Goal: Book appointment/travel/reservation

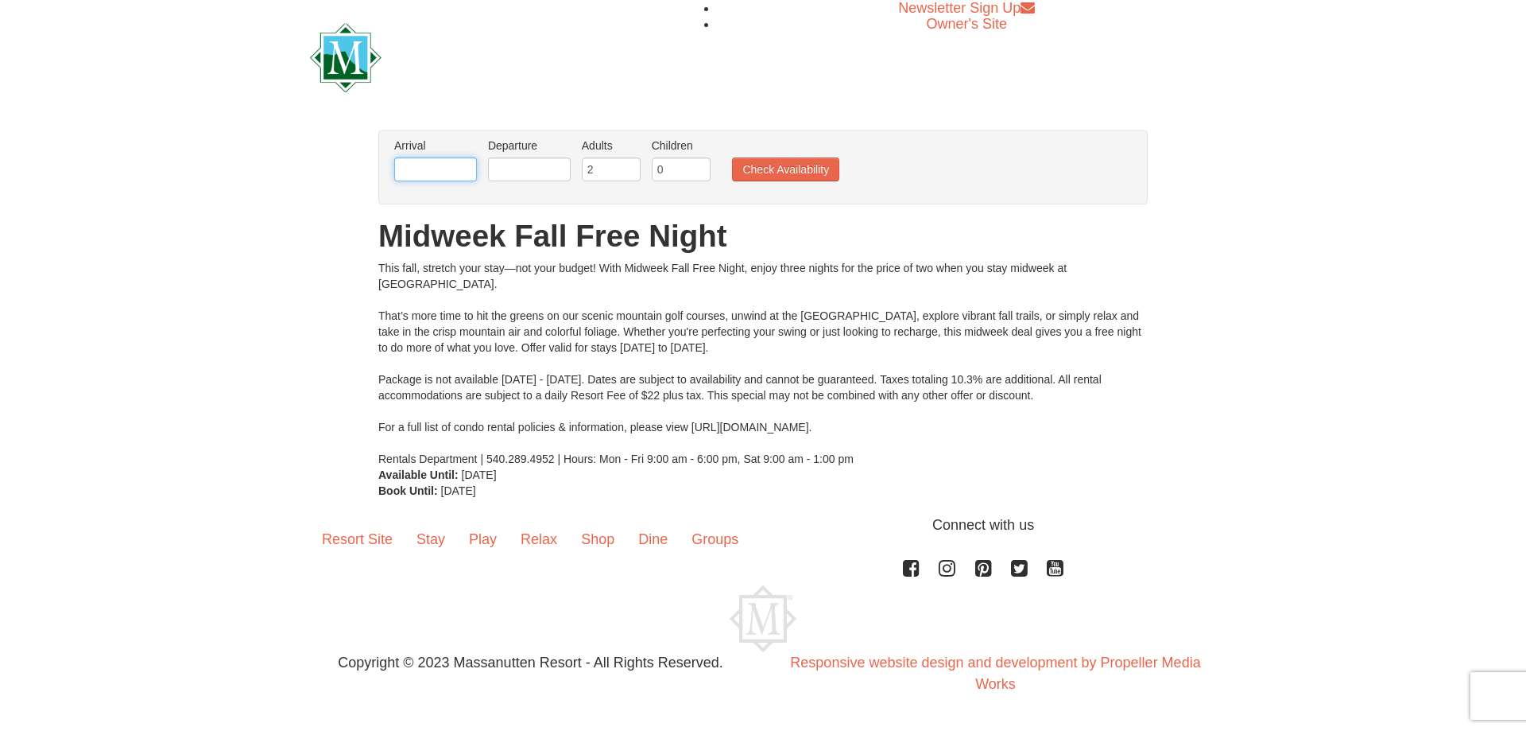
click at [467, 174] on input "text" at bounding box center [435, 169] width 83 height 24
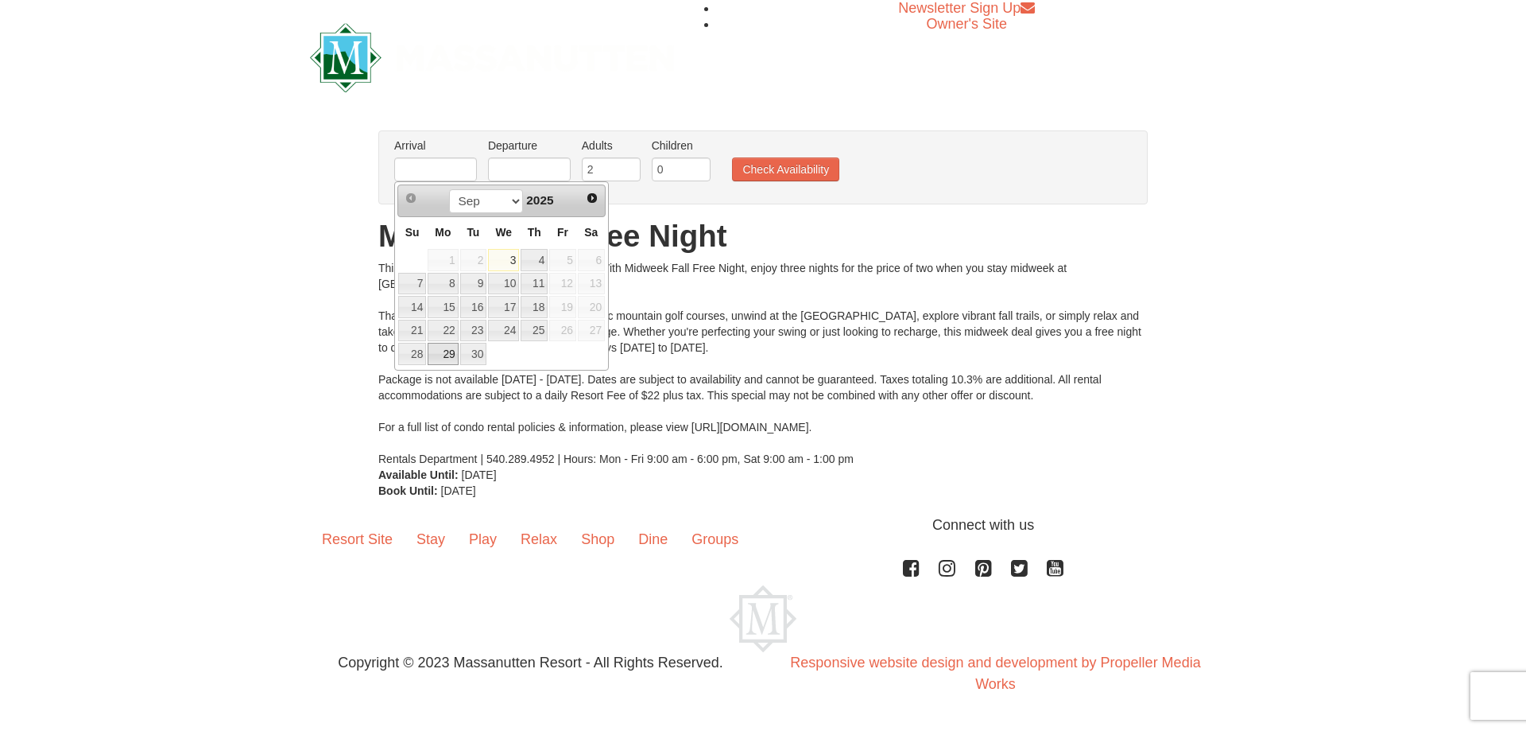
click at [445, 354] on link "29" at bounding box center [443, 354] width 30 height 22
type input "[DATE]"
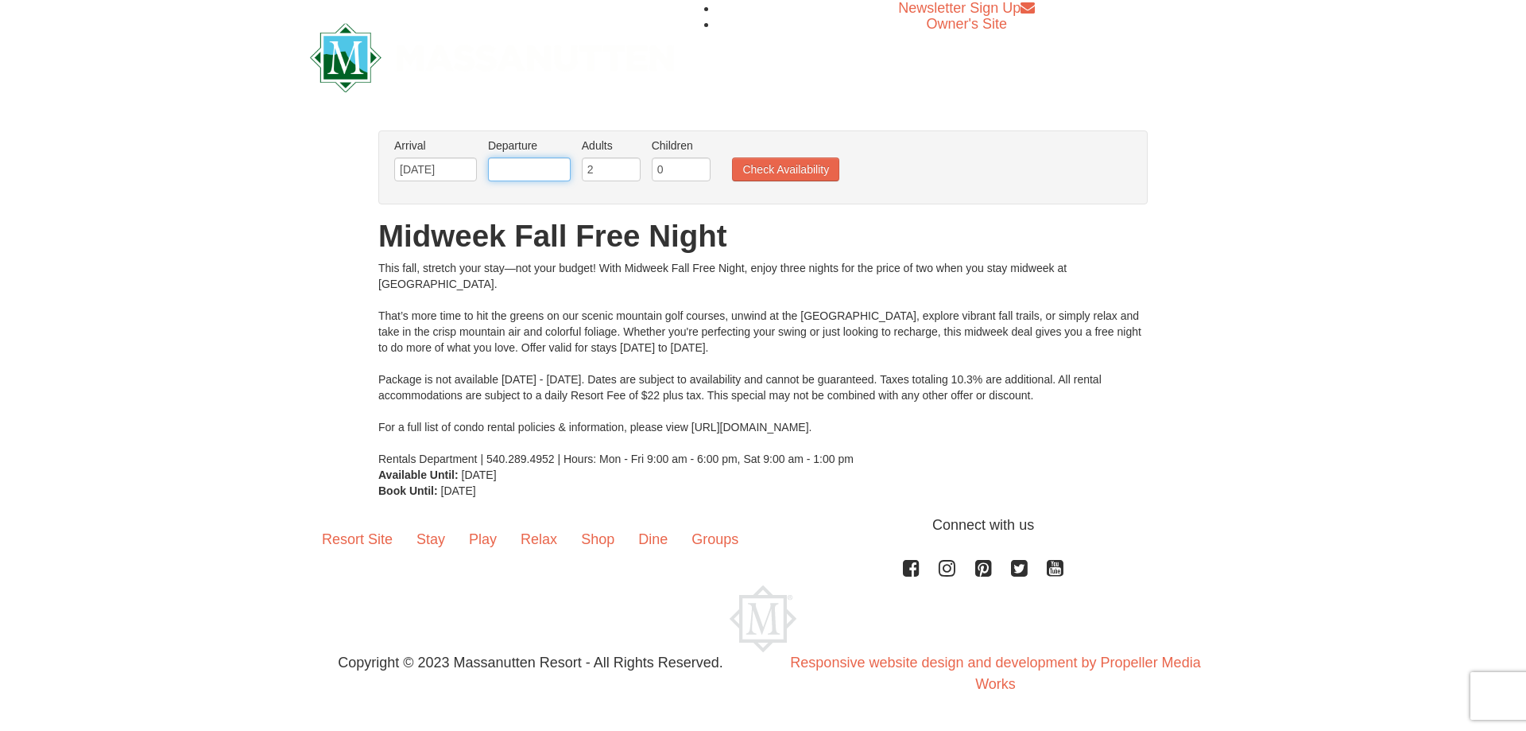
click at [550, 167] on input "text" at bounding box center [529, 169] width 83 height 24
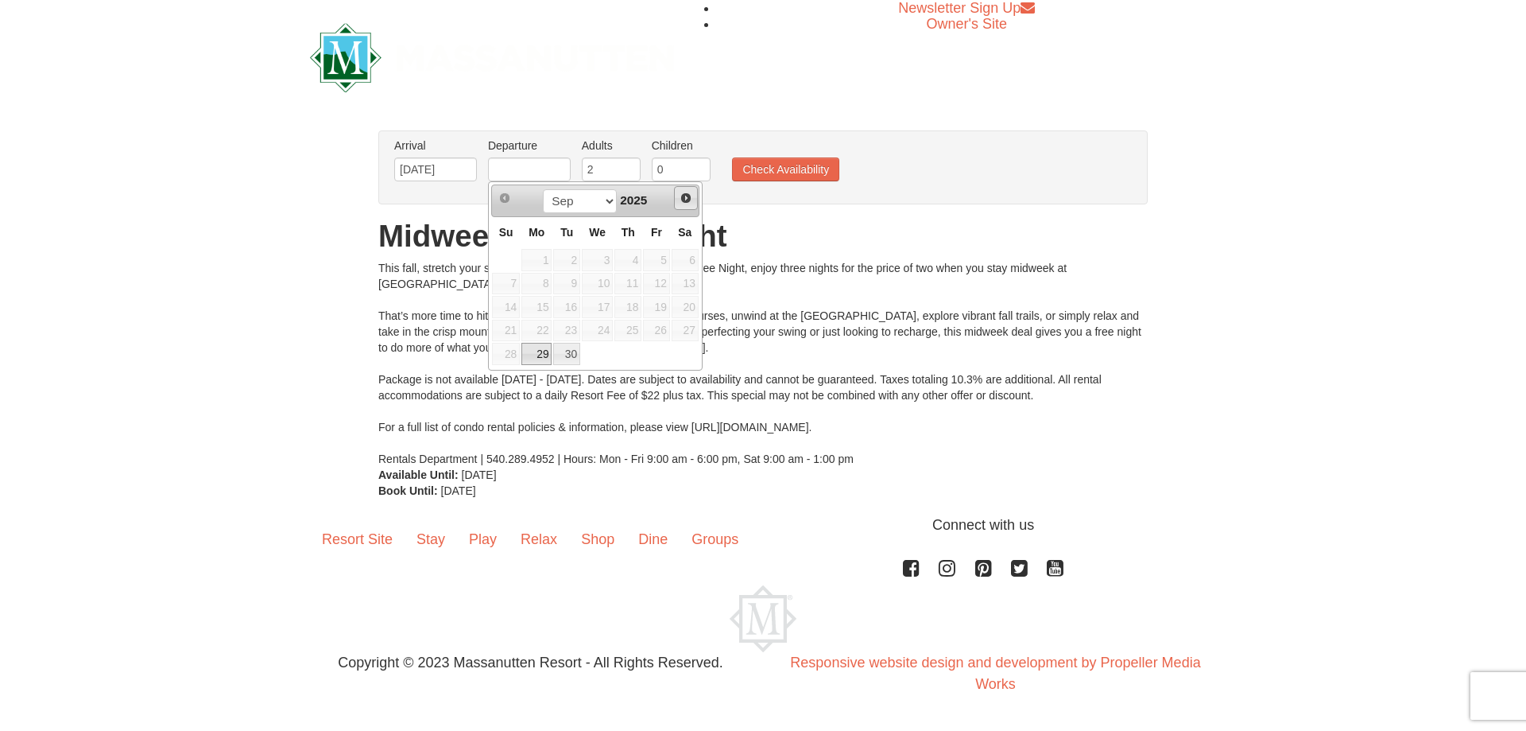
click at [689, 200] on span "Next" at bounding box center [686, 198] width 13 height 13
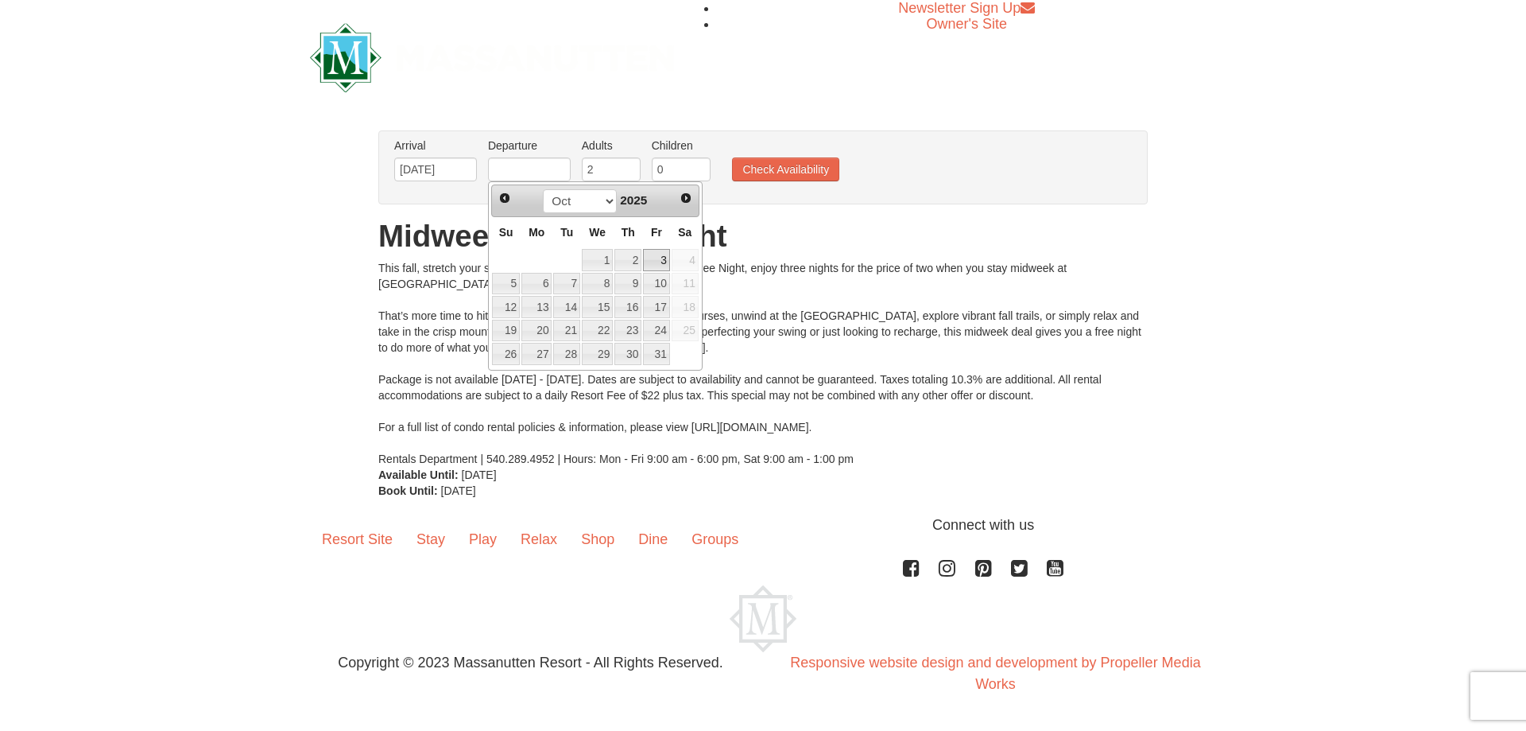
click at [660, 254] on link "3" at bounding box center [656, 260] width 27 height 22
type input "[DATE]"
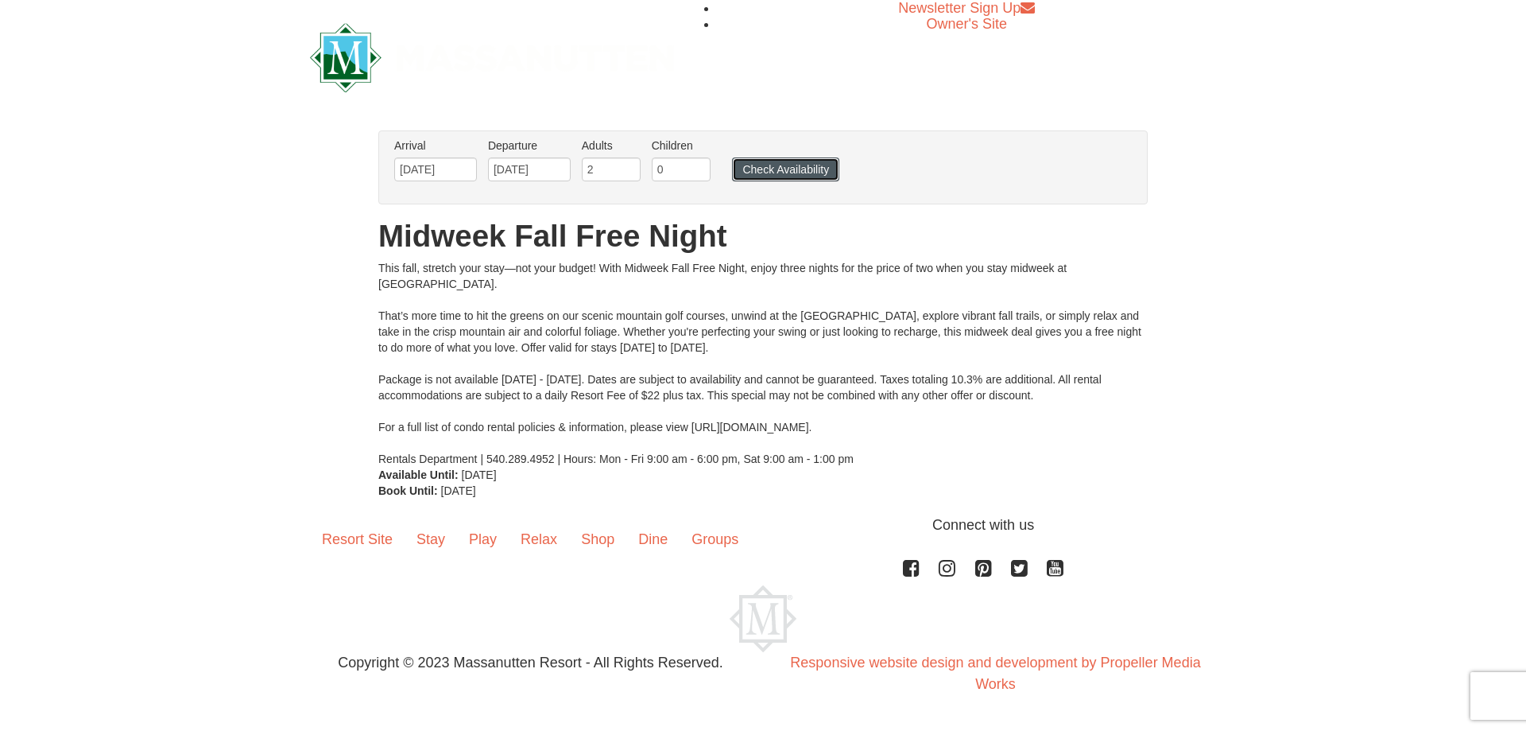
click at [785, 172] on button "Check Availability" at bounding box center [785, 169] width 107 height 24
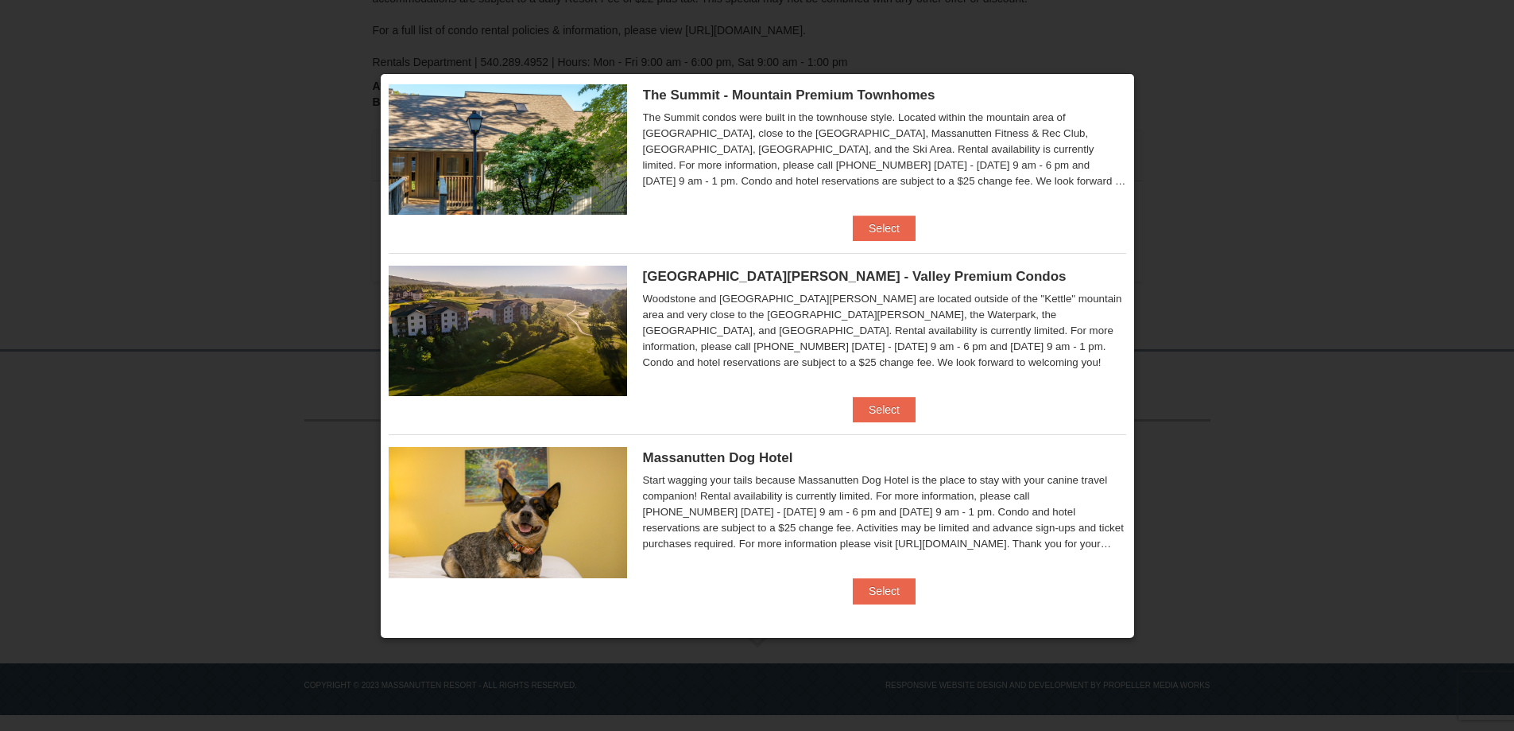
scroll to position [770, 0]
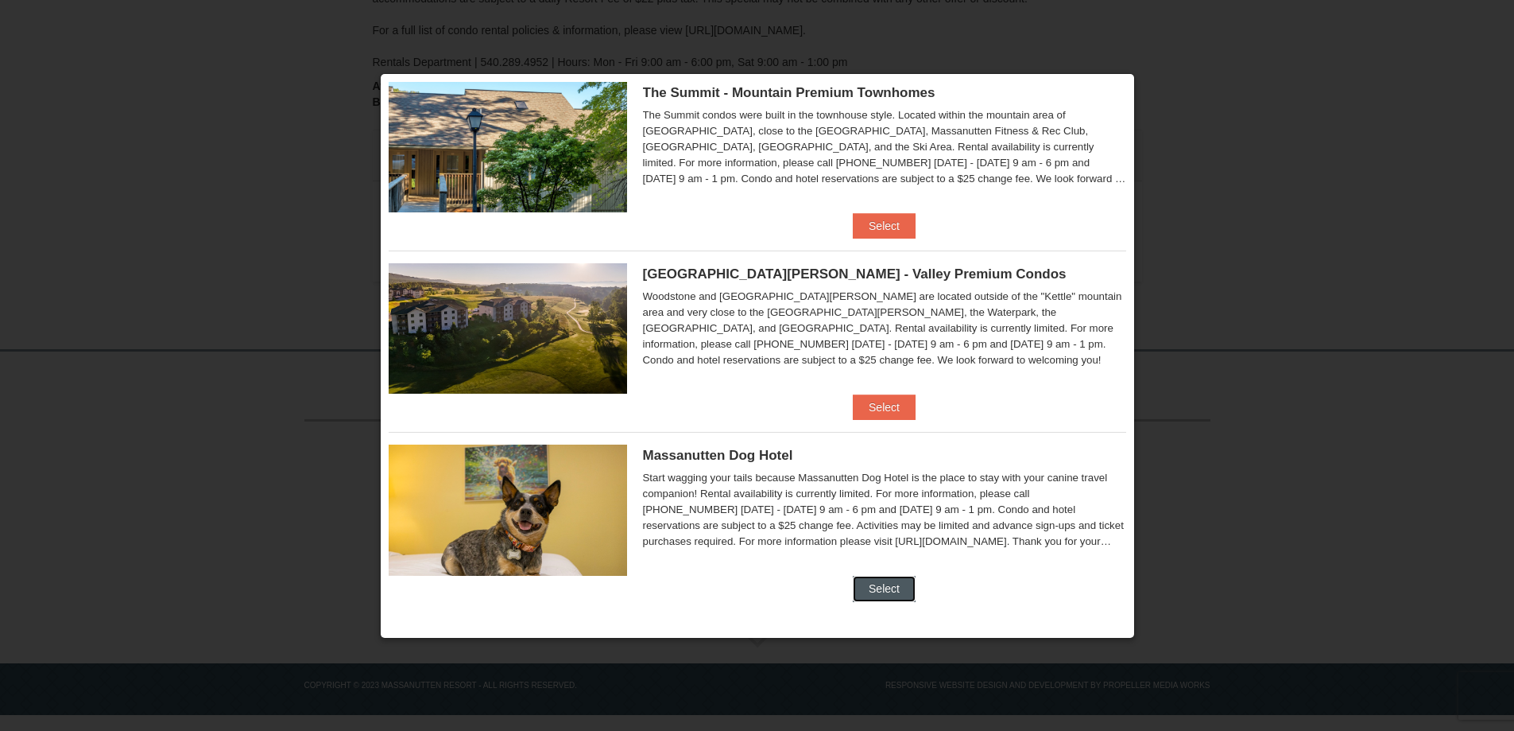
click at [887, 588] on button "Select" at bounding box center [884, 588] width 63 height 25
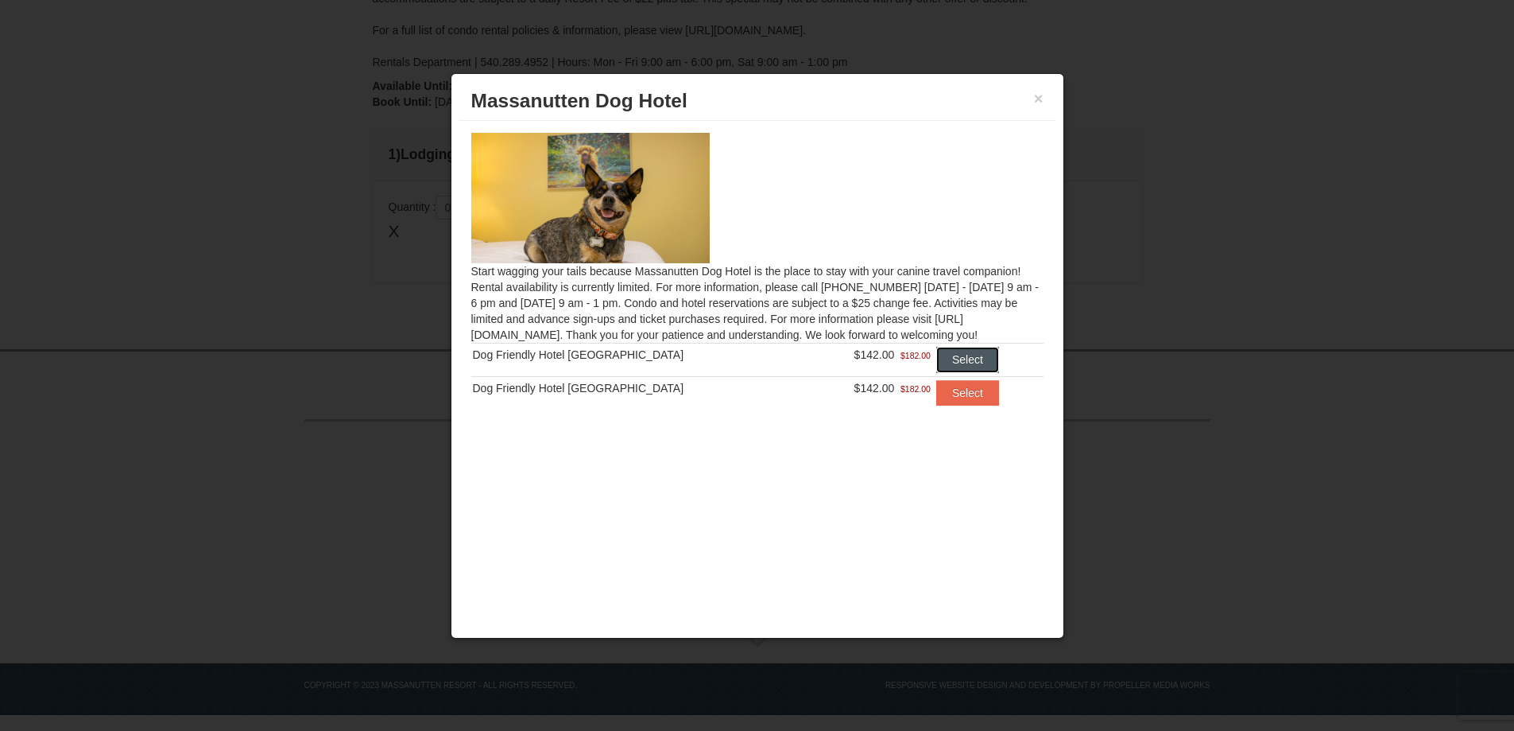
click at [948, 356] on button "Select" at bounding box center [967, 359] width 63 height 25
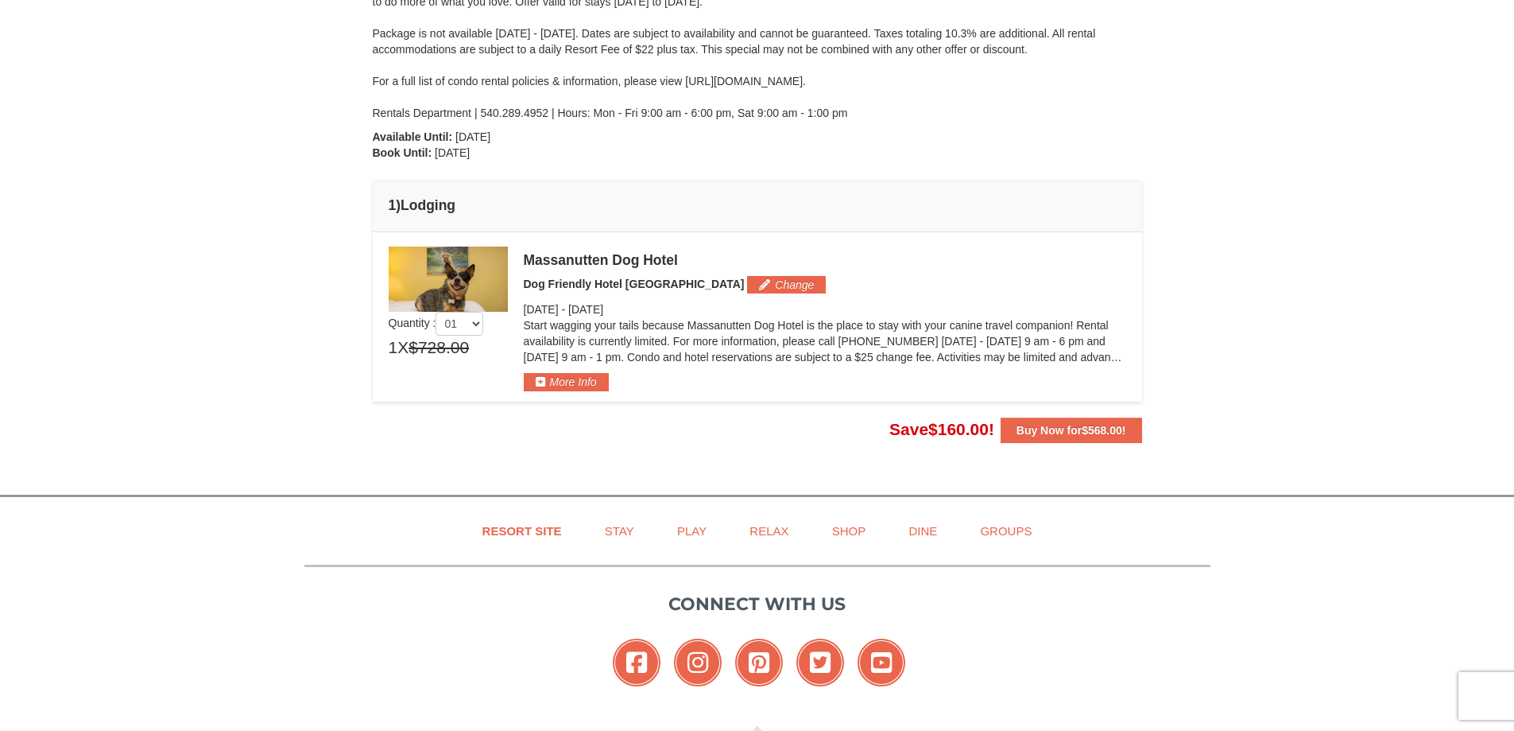
scroll to position [0, 0]
